Goal: Task Accomplishment & Management: Use online tool/utility

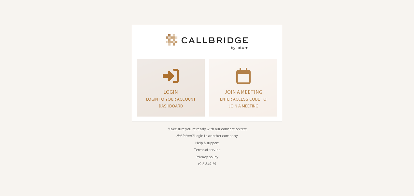
click at [189, 91] on p "Login" at bounding box center [171, 92] width 52 height 8
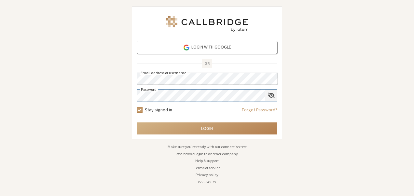
click at [268, 95] on div "Show password" at bounding box center [271, 95] width 12 height 11
click at [137, 122] on button "Login" at bounding box center [207, 128] width 141 height 12
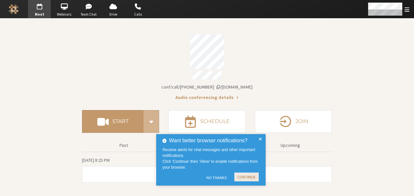
click at [242, 176] on button "Continue" at bounding box center [246, 177] width 24 height 9
